Goal: Task Accomplishment & Management: Manage account settings

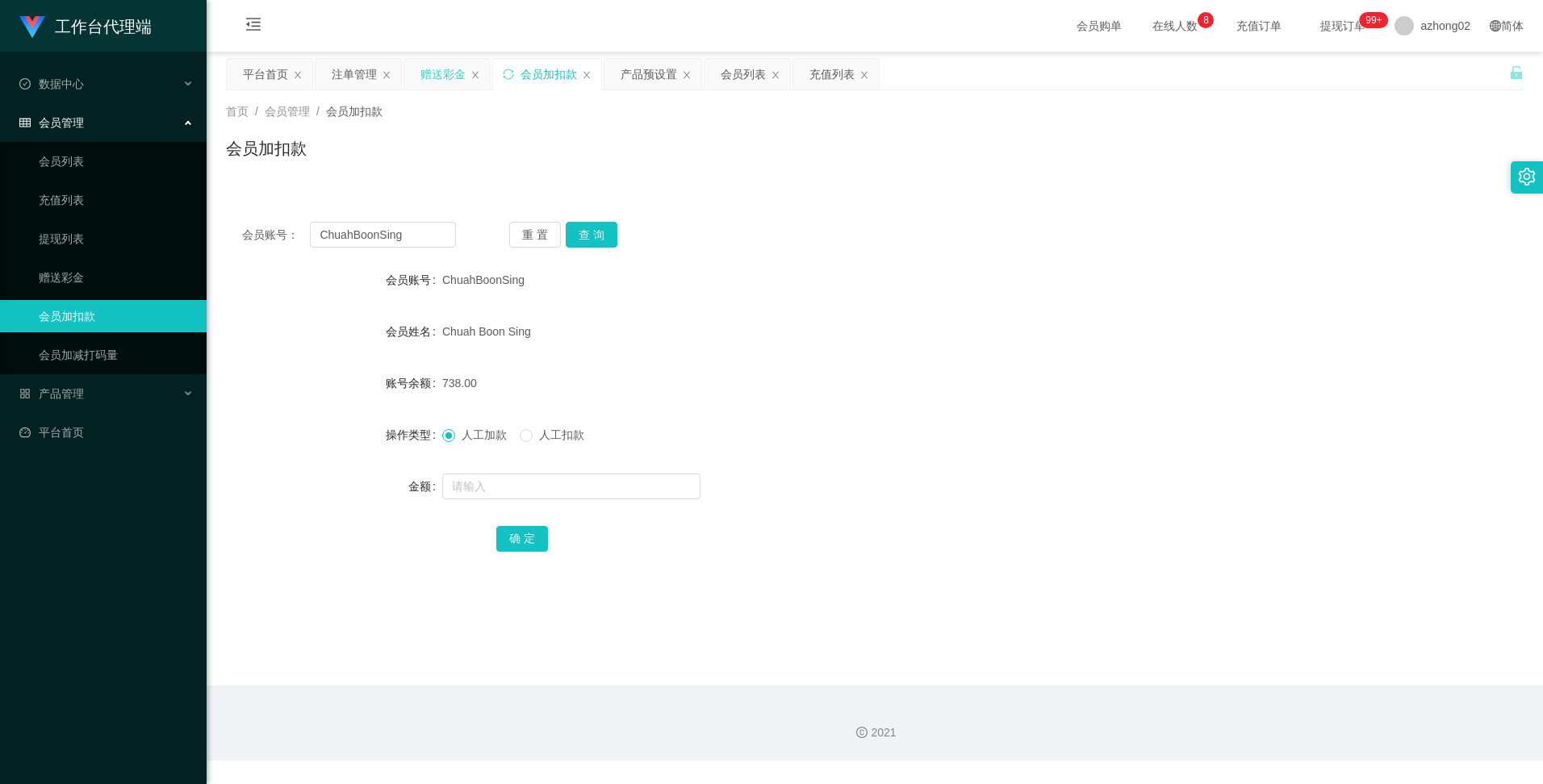
click at [453, 62] on div "赠送彩金" at bounding box center [443, 74] width 45 height 30
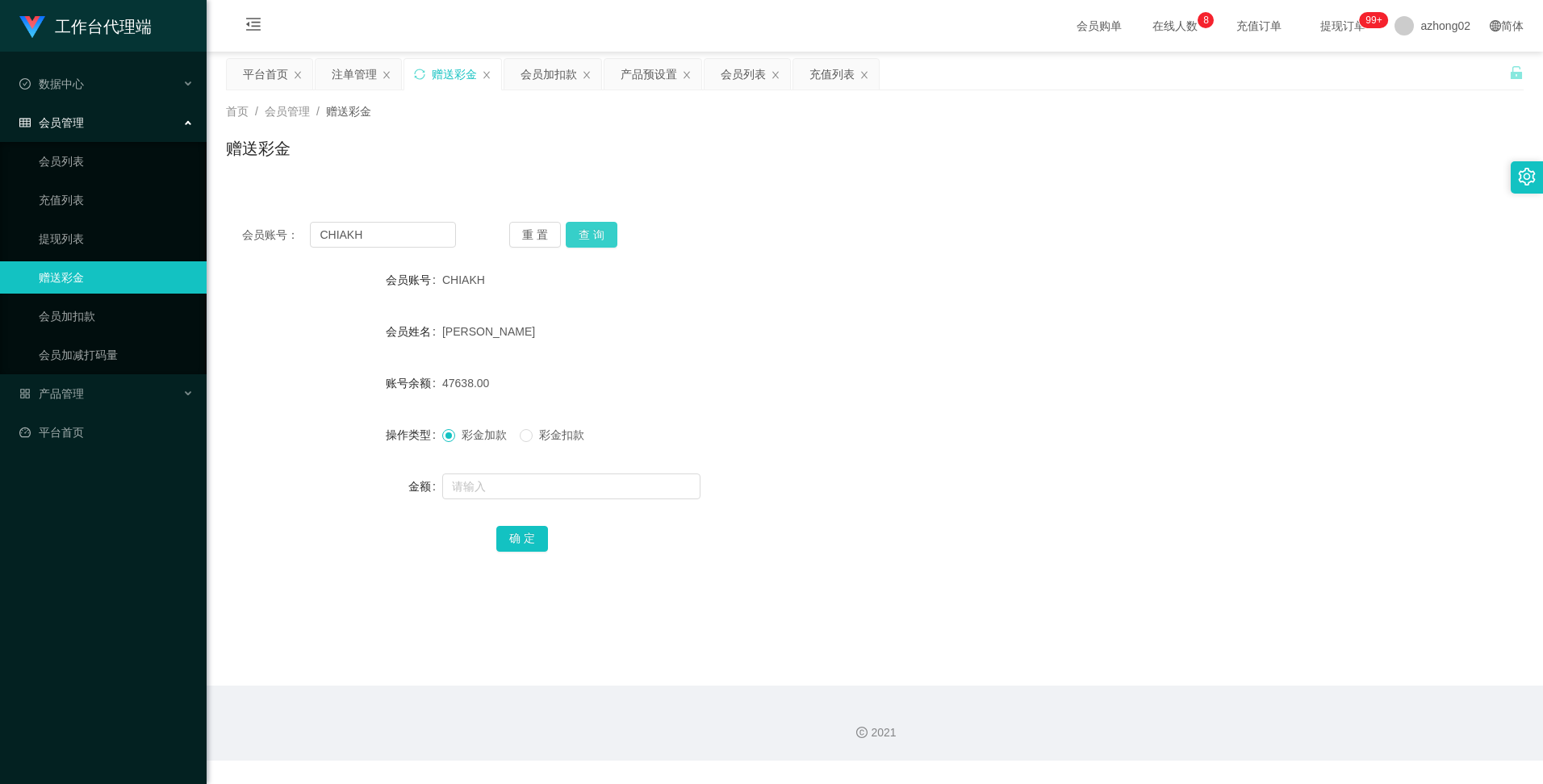
click at [595, 239] on button "查 询" at bounding box center [591, 235] width 51 height 26
click at [590, 237] on button "查 询" at bounding box center [591, 235] width 51 height 26
click at [537, 76] on div "会员加扣款" at bounding box center [549, 74] width 57 height 30
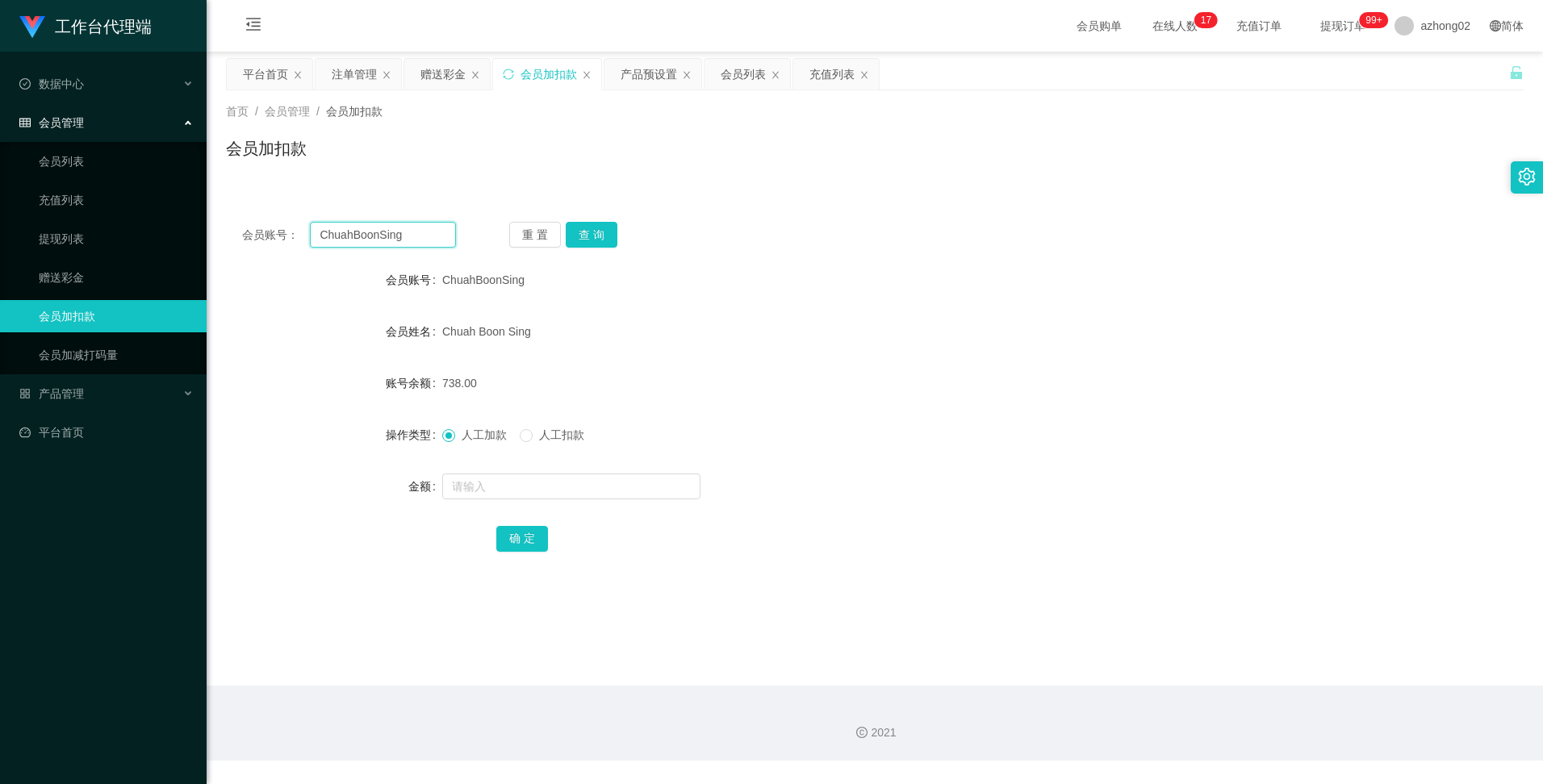
drag, startPoint x: 406, startPoint y: 238, endPoint x: 261, endPoint y: 249, distance: 145.4
click at [261, 249] on div "会员账号： ChuahBoonSing 重 置 查 询 会员账号 ChuahBoonSing 会员姓名 [PERSON_NAME] Sing 账号余额 738…" at bounding box center [875, 398] width 1298 height 384
paste input "King45679"
type input "King45679"
click at [585, 228] on button "查 询" at bounding box center [591, 235] width 51 height 26
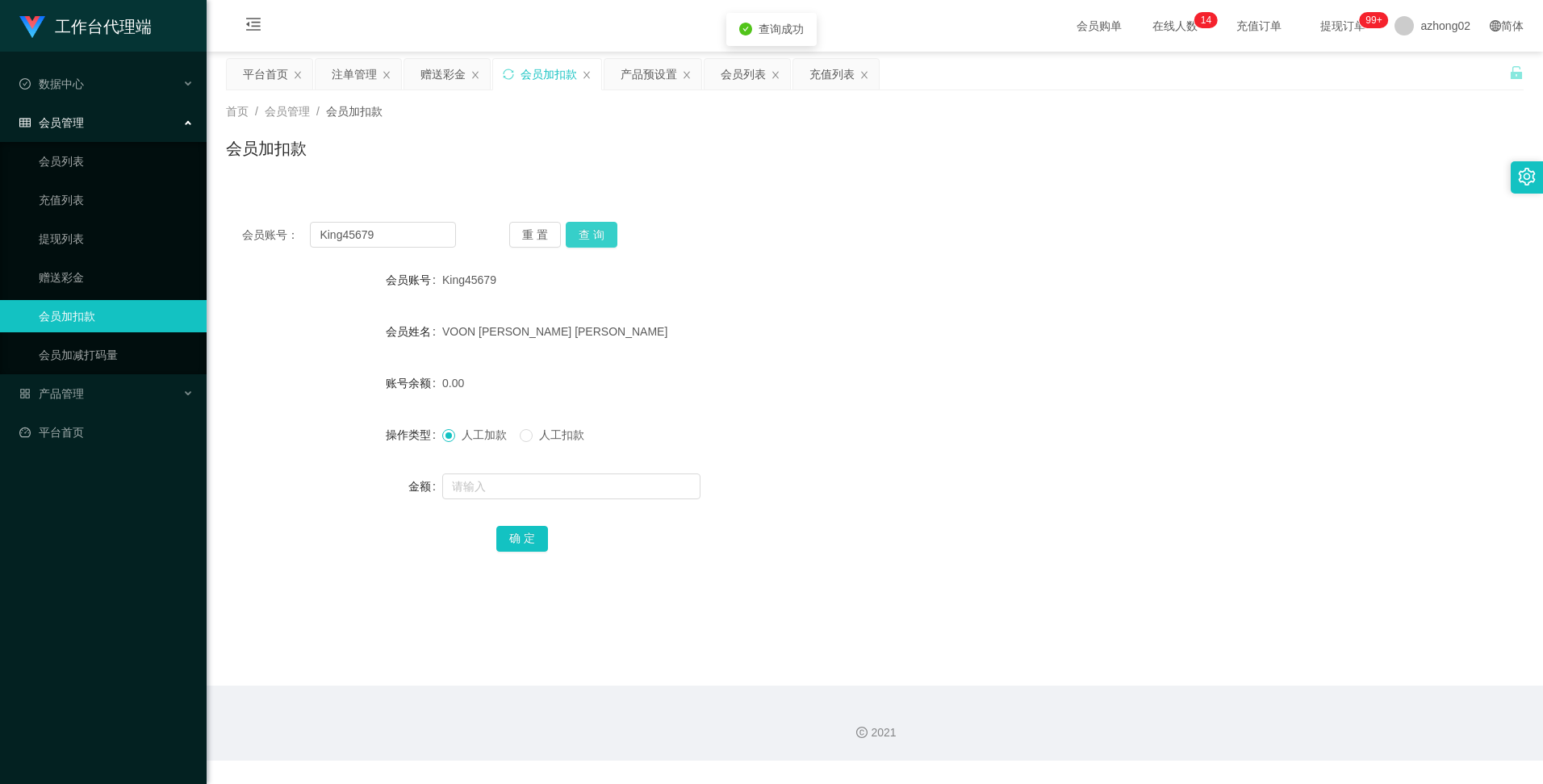
click at [587, 224] on button "查 询" at bounding box center [591, 235] width 51 height 26
click at [587, 231] on button "查 询" at bounding box center [591, 235] width 51 height 26
click at [83, 238] on link "提现列表" at bounding box center [116, 238] width 155 height 32
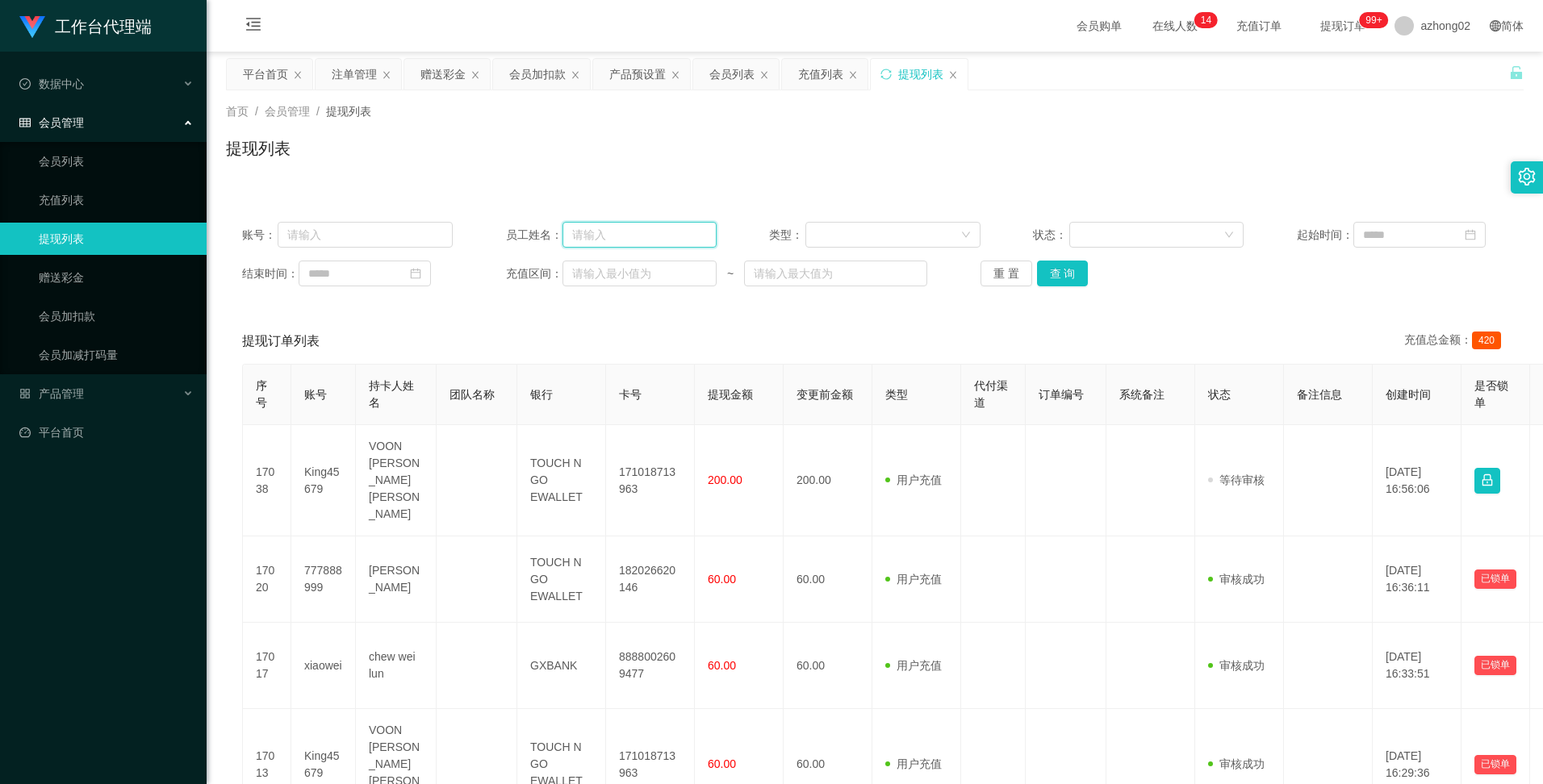
click at [602, 235] on input "text" at bounding box center [639, 235] width 154 height 26
paste input "King45679"
type input "King45679"
click at [1060, 269] on button "查 询" at bounding box center [1062, 274] width 51 height 26
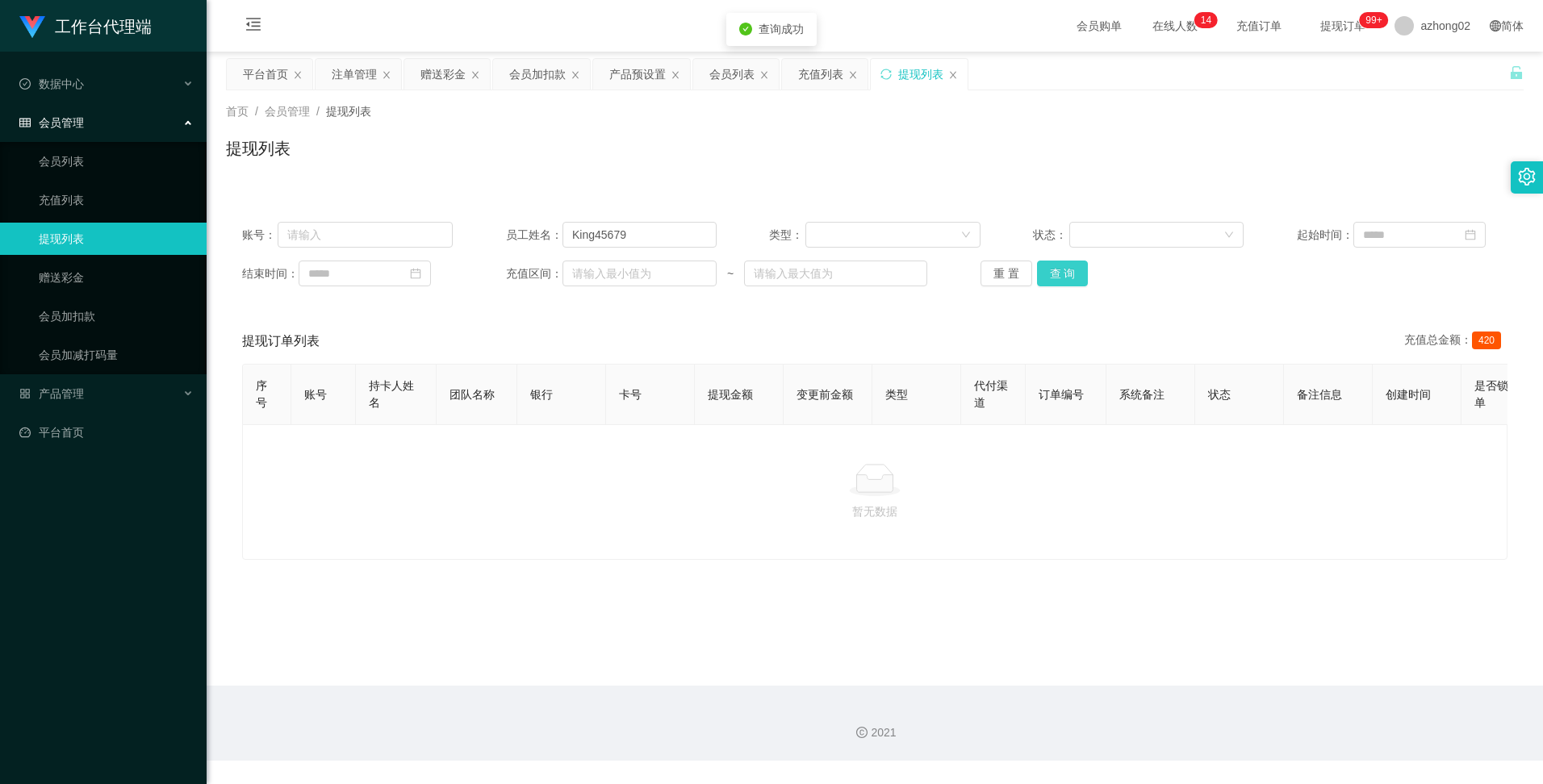
click at [1060, 269] on button "查 询" at bounding box center [1062, 274] width 51 height 26
click at [1063, 270] on button "查 询" at bounding box center [1062, 274] width 51 height 26
click at [540, 73] on div "会员加扣款" at bounding box center [537, 74] width 57 height 30
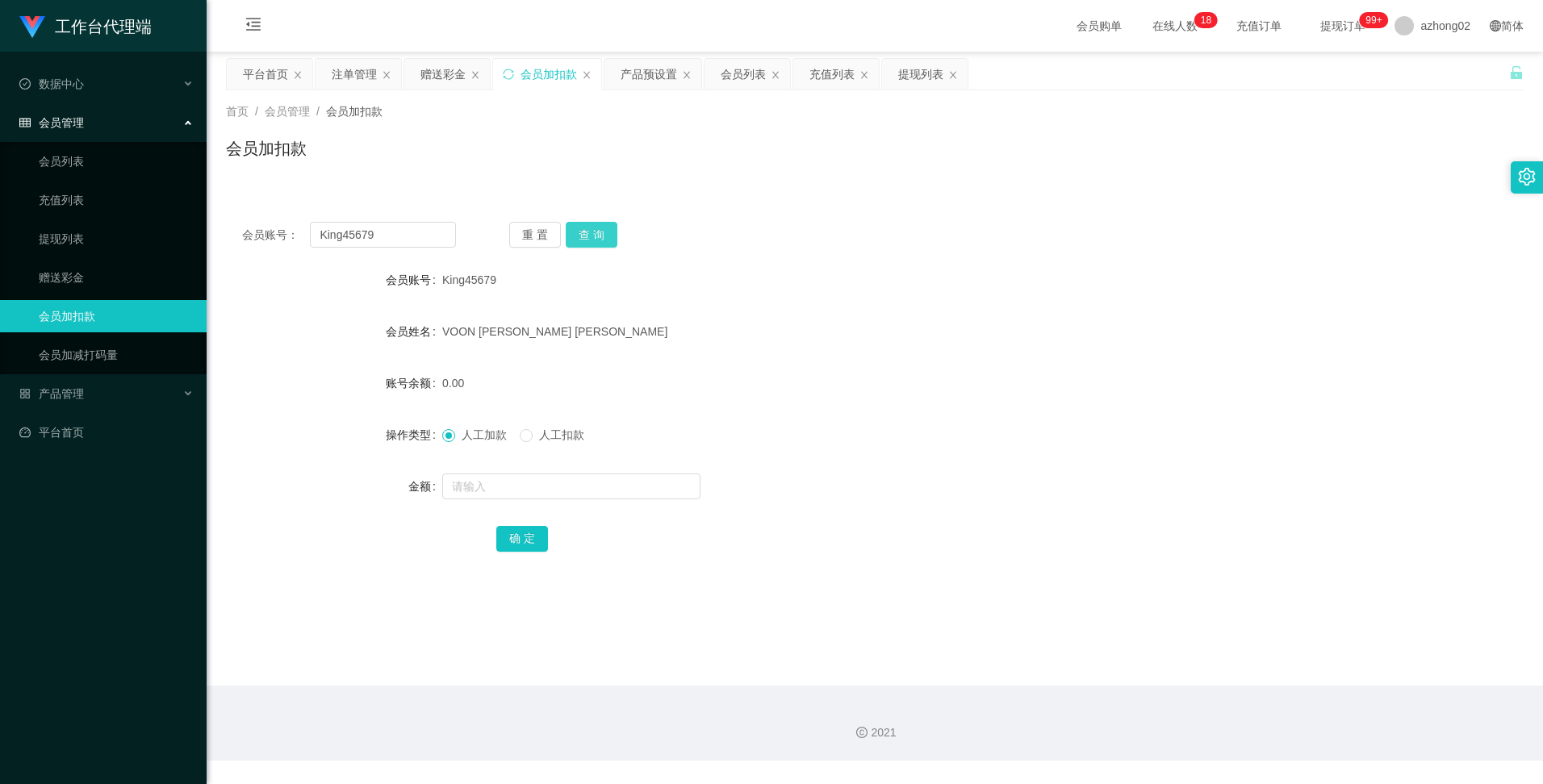
click at [598, 233] on button "查 询" at bounding box center [591, 235] width 51 height 26
click at [649, 76] on div "产品预设置" at bounding box center [648, 74] width 57 height 30
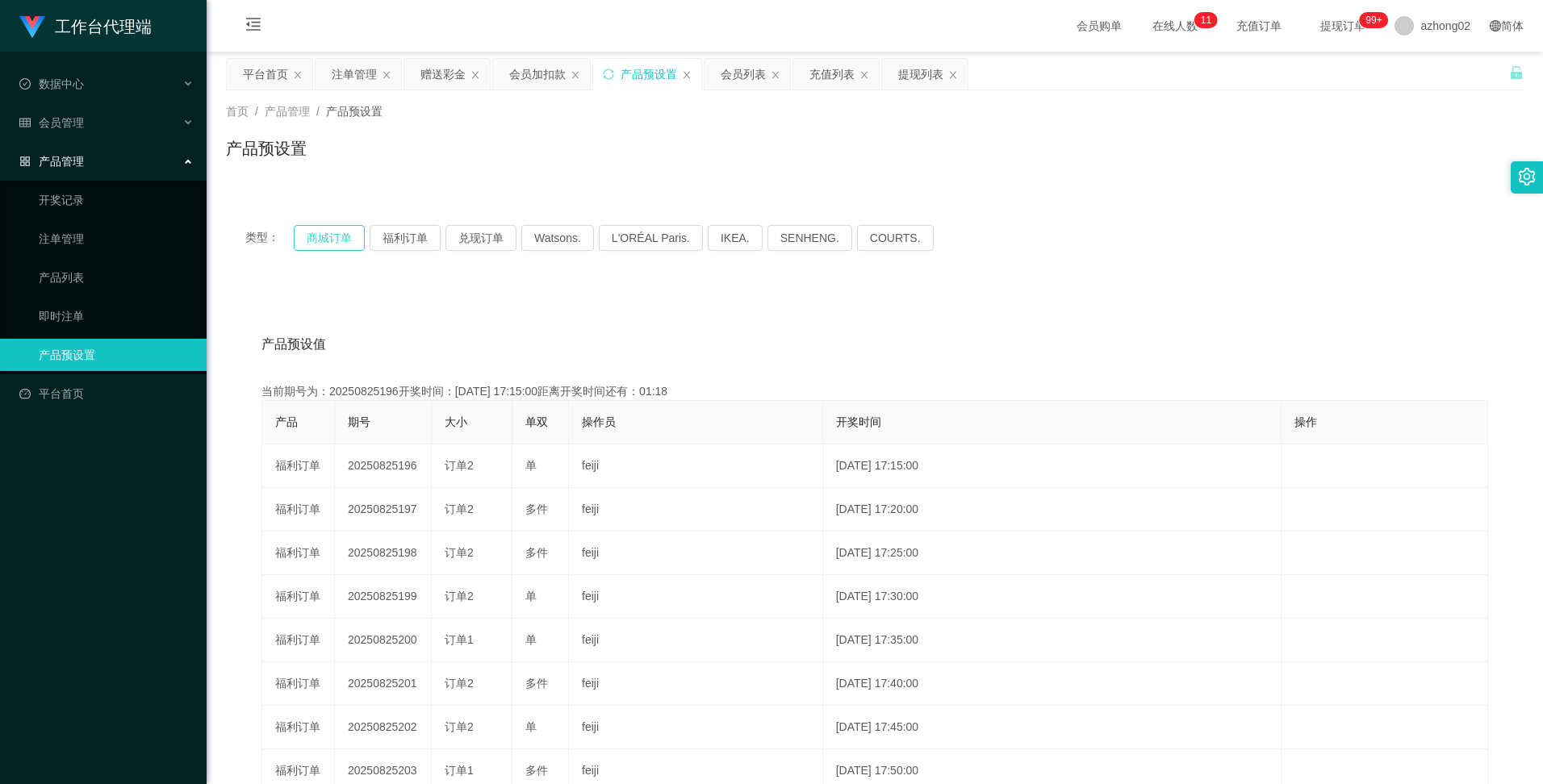
click at [316, 232] on button "商城订单" at bounding box center [329, 238] width 71 height 26
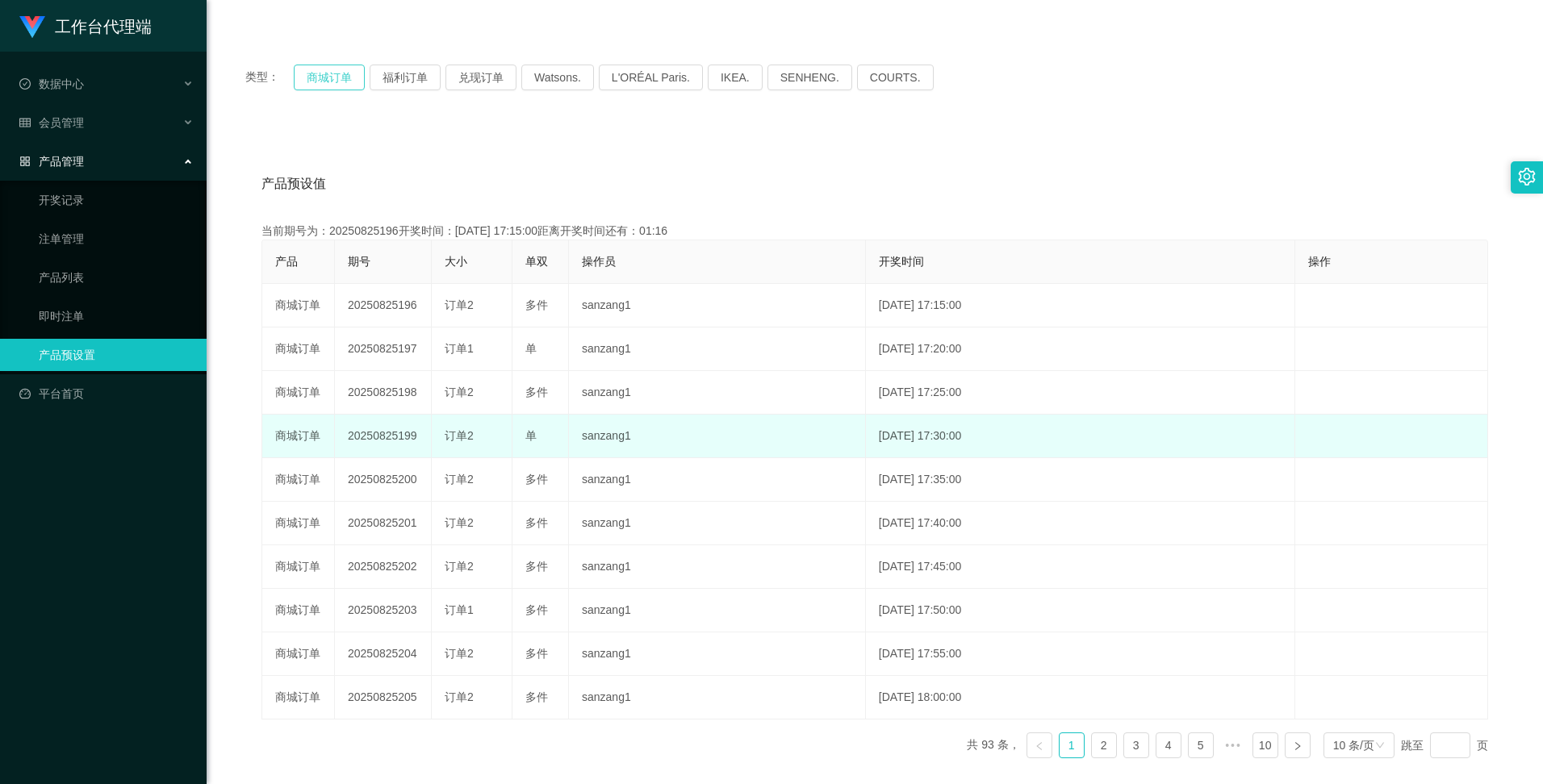
scroll to position [162, 0]
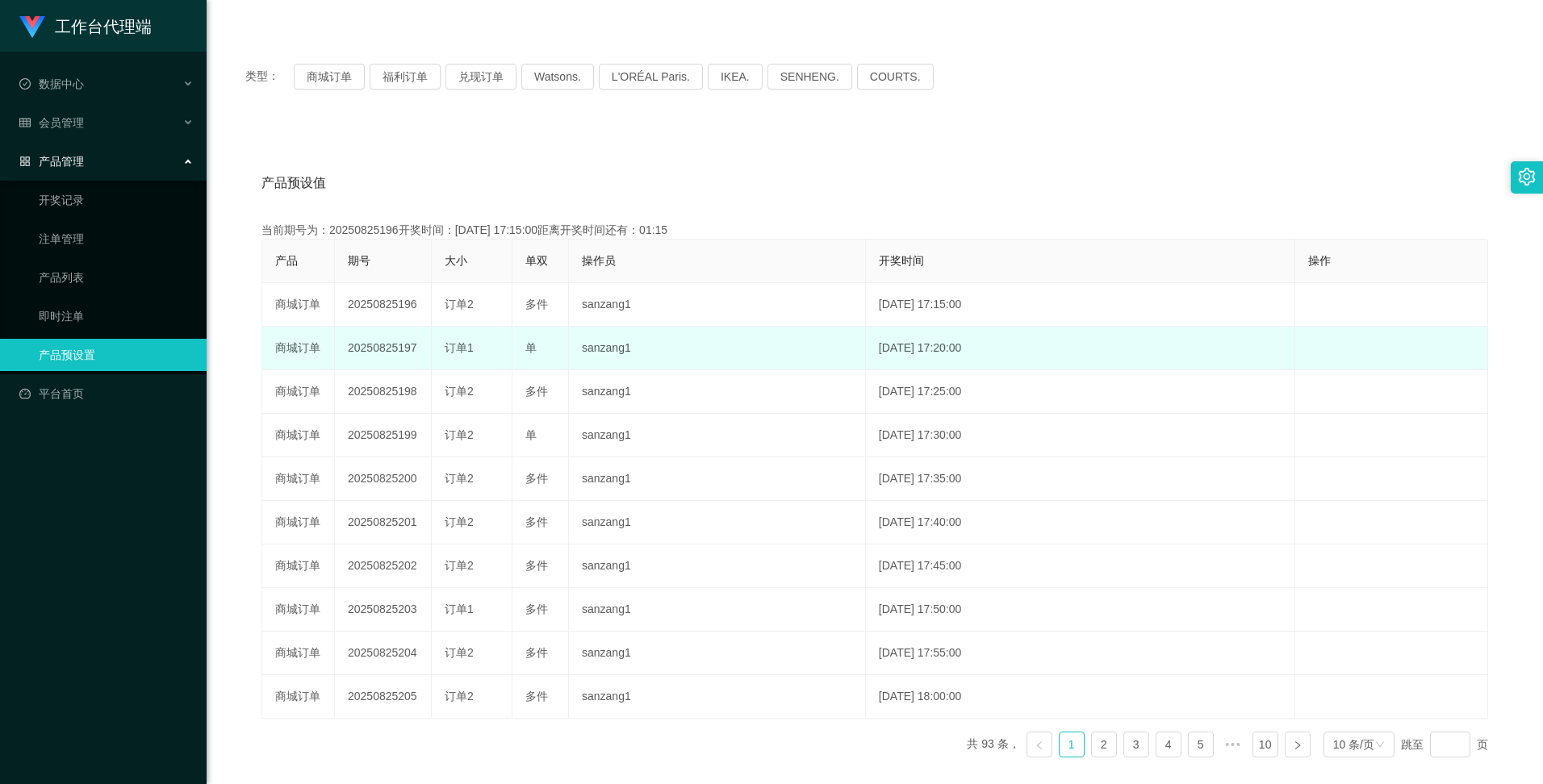
click at [381, 353] on td "20250825197" at bounding box center [382, 349] width 96 height 43
copy td "20250825197"
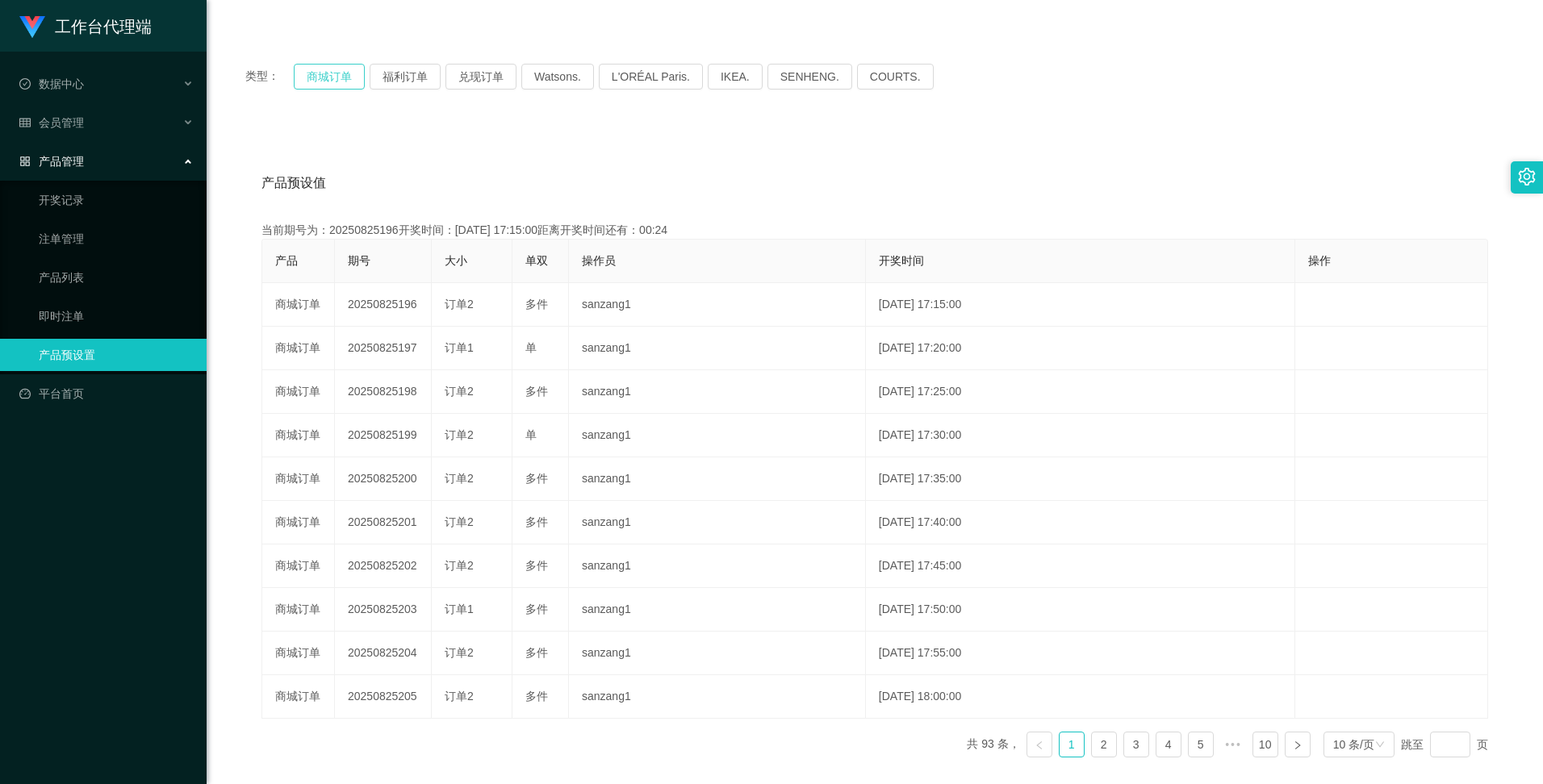
click at [327, 72] on button "商城订单" at bounding box center [329, 76] width 71 height 26
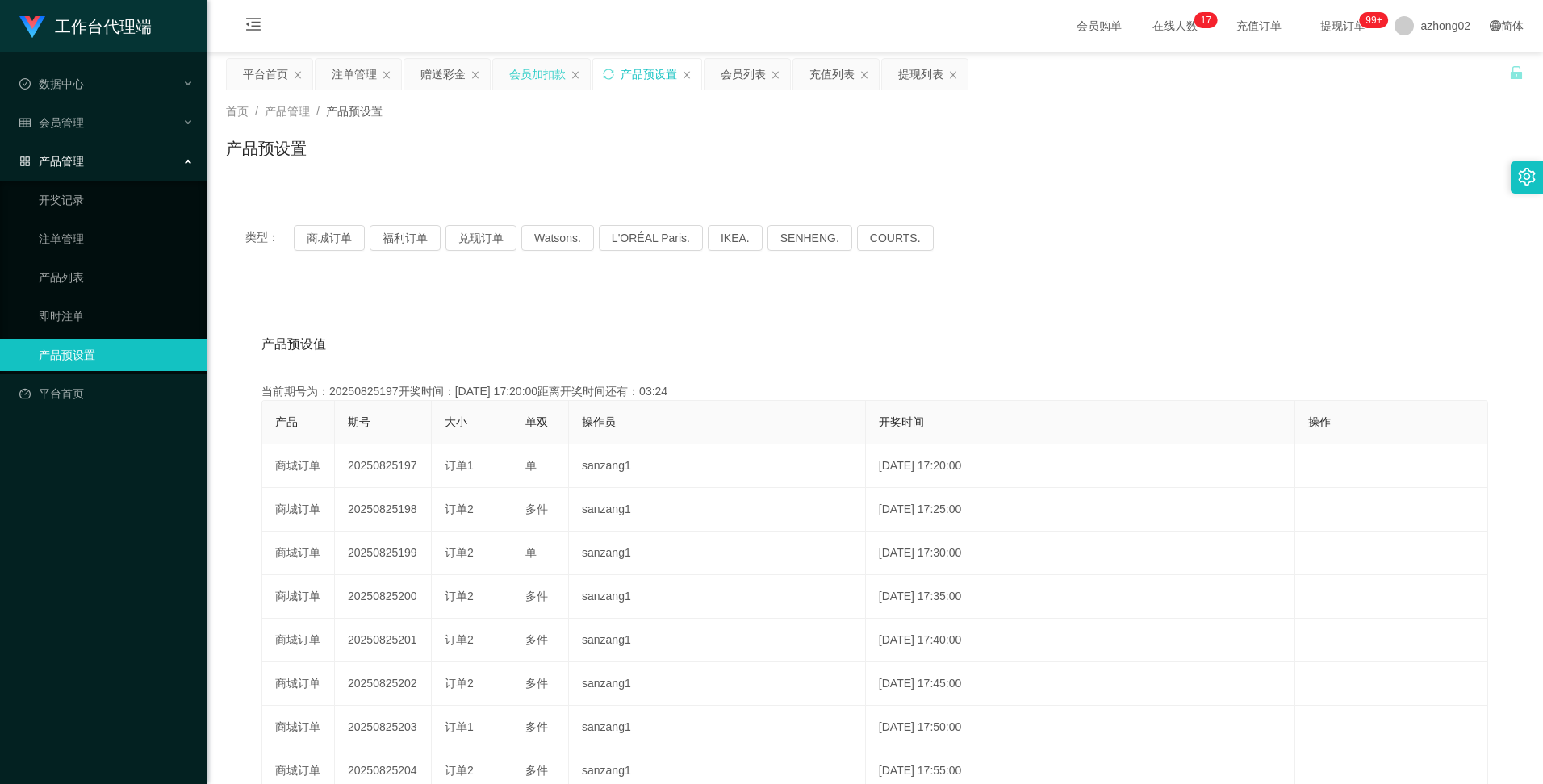
click at [535, 76] on div "会员加扣款" at bounding box center [537, 74] width 57 height 30
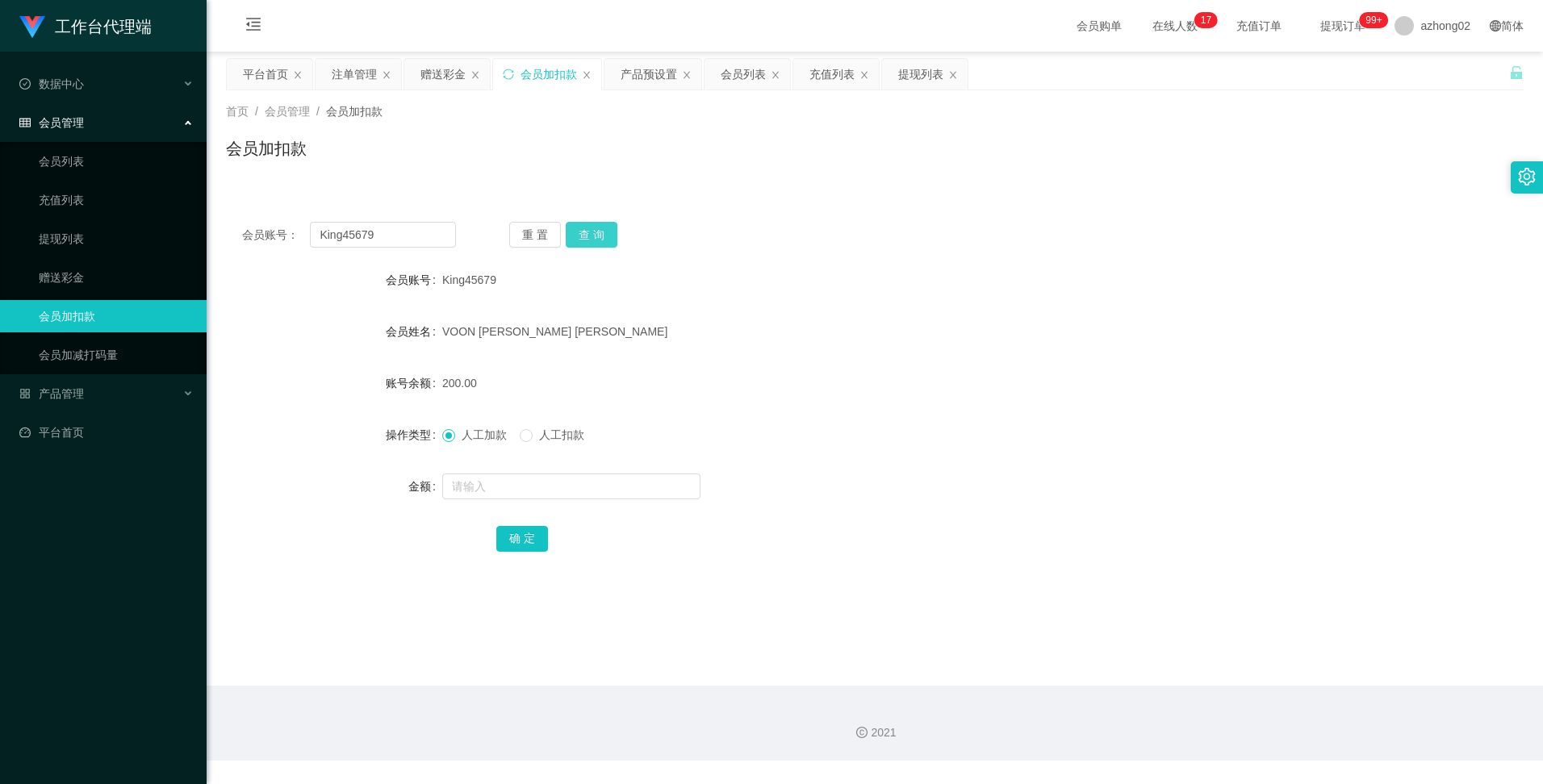
click at [605, 234] on button "查 询" at bounding box center [591, 235] width 51 height 26
click at [645, 71] on div "产品预设置" at bounding box center [648, 74] width 57 height 30
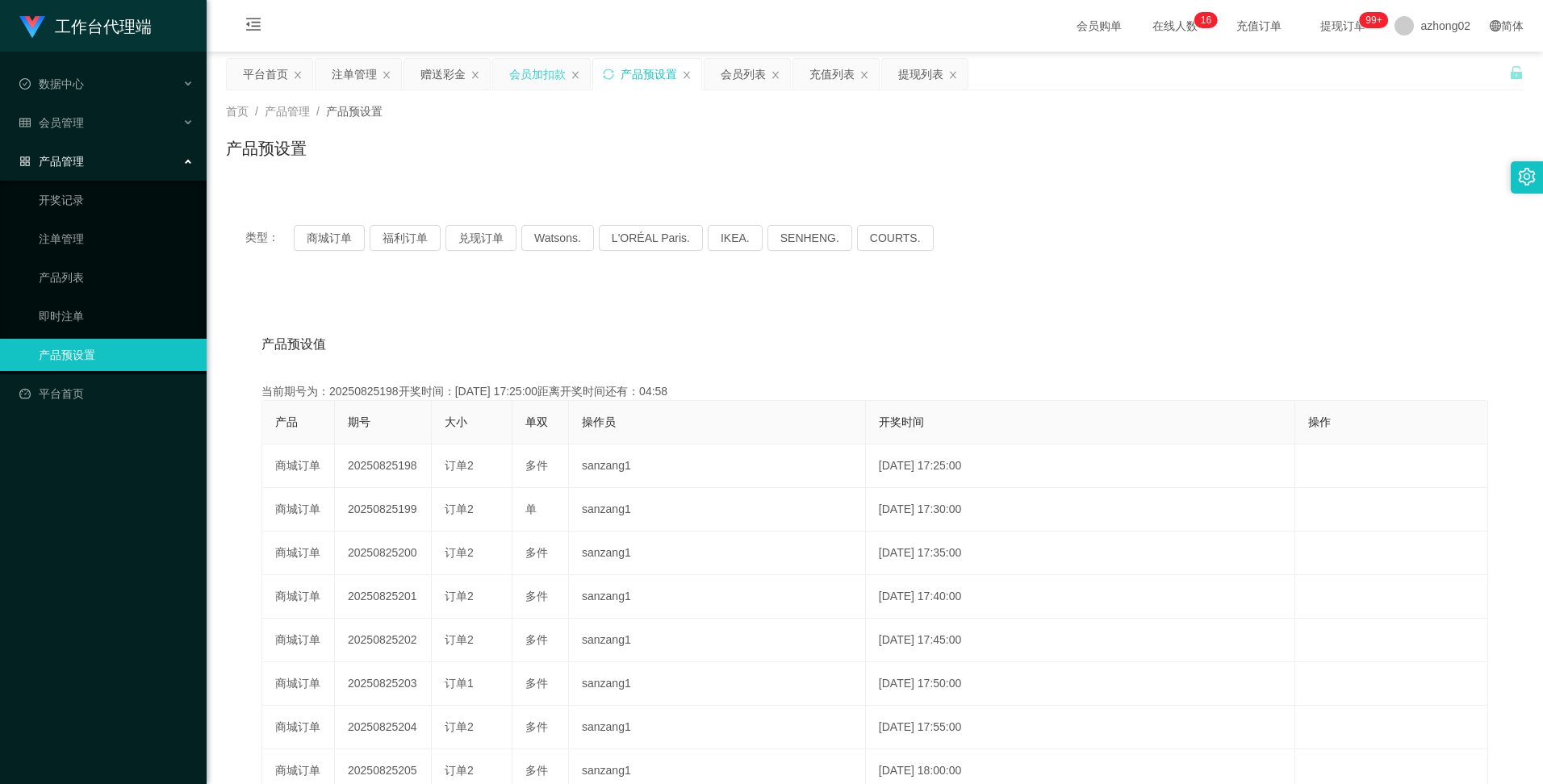
click at [548, 77] on div "会员加扣款" at bounding box center [537, 74] width 57 height 30
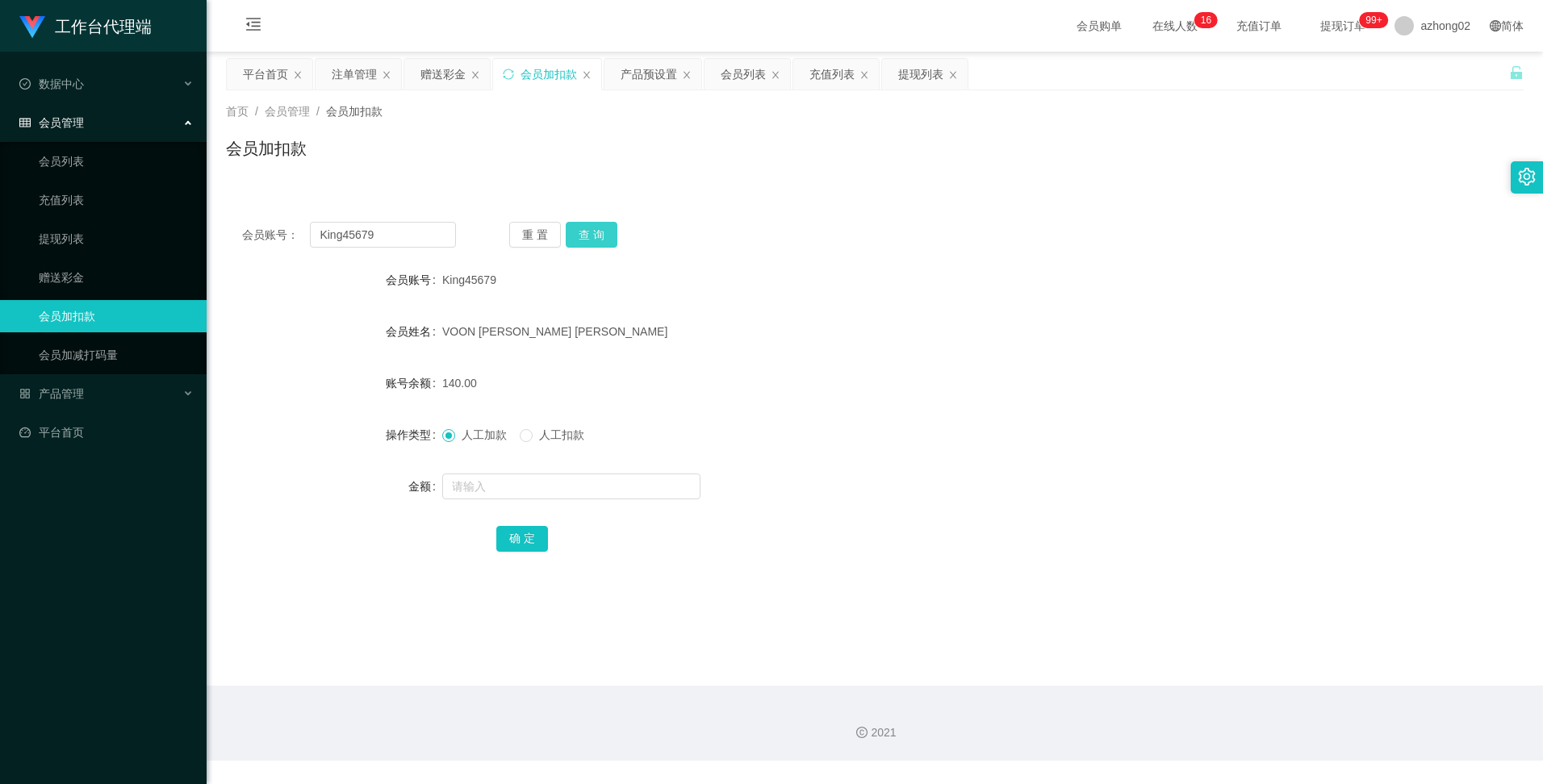
click at [600, 242] on button "查 询" at bounding box center [591, 235] width 51 height 26
click at [656, 76] on div "产品预设置" at bounding box center [648, 74] width 57 height 30
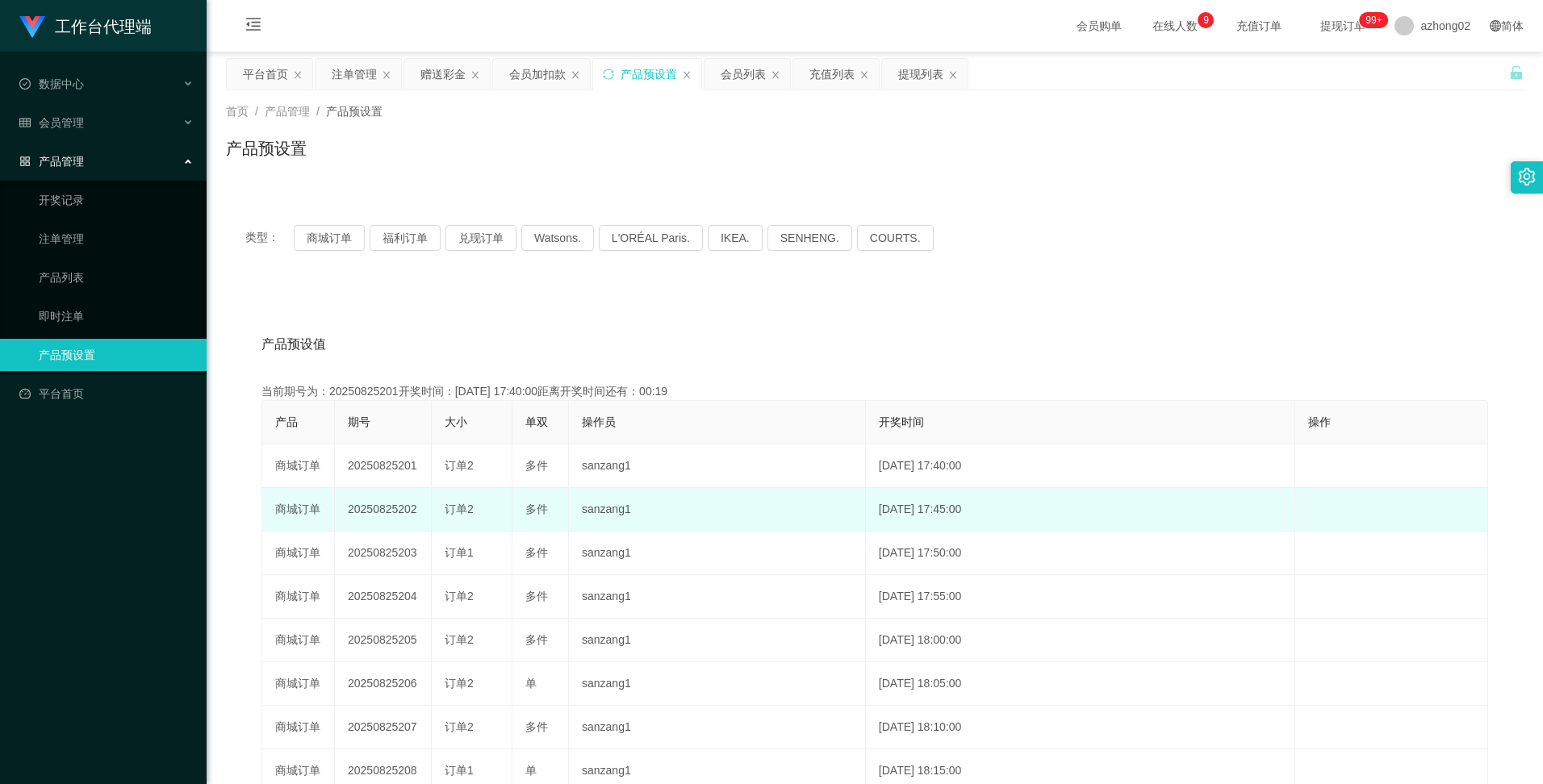
click at [391, 505] on td "20250825202" at bounding box center [382, 510] width 96 height 43
click at [393, 505] on td "20250825202" at bounding box center [382, 510] width 96 height 43
copy td "20250825202"
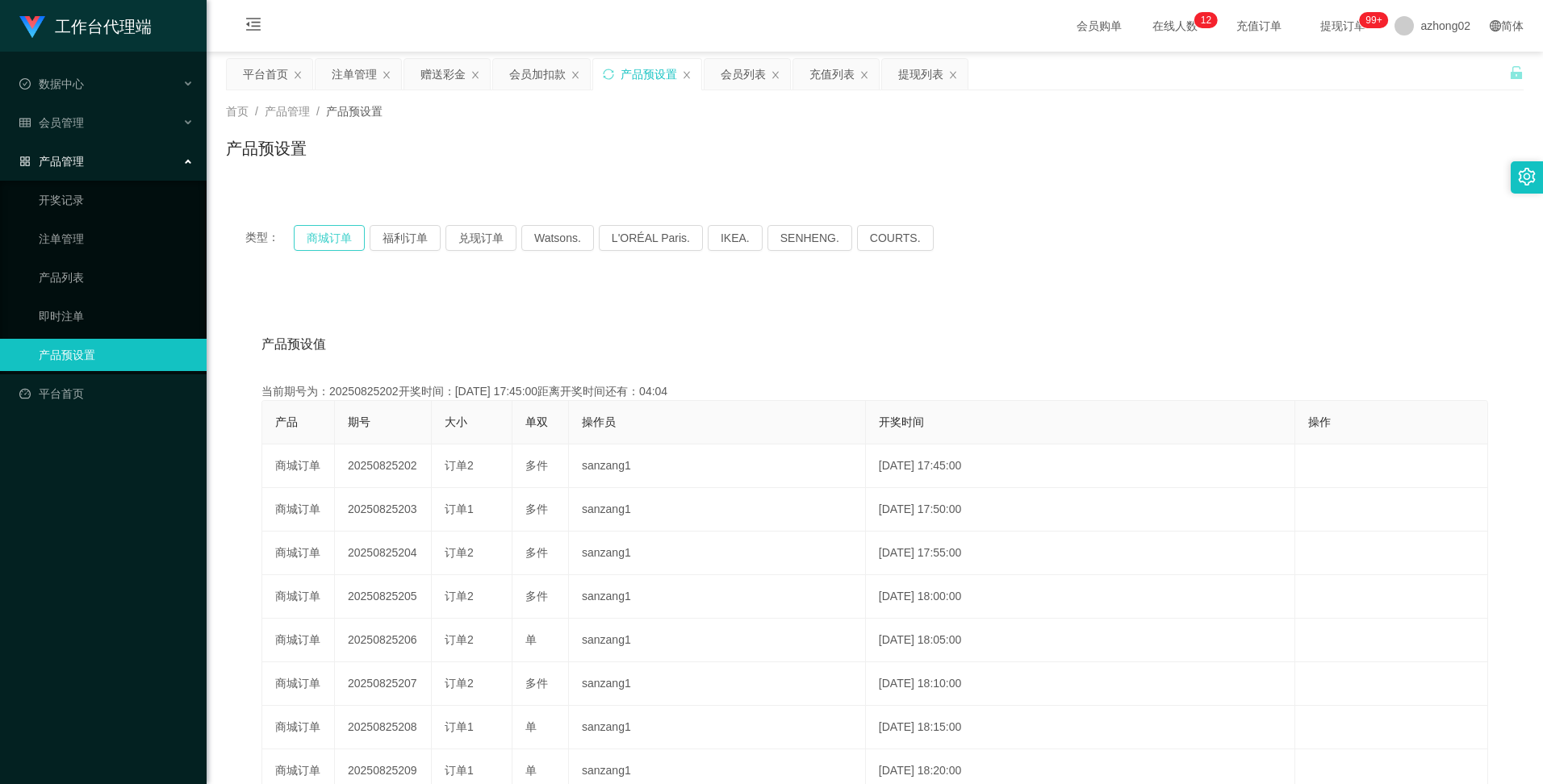
click at [333, 231] on button "商城订单" at bounding box center [329, 238] width 71 height 26
click at [332, 236] on button "商城订单" at bounding box center [329, 238] width 71 height 26
